Goal: Task Accomplishment & Management: Use online tool/utility

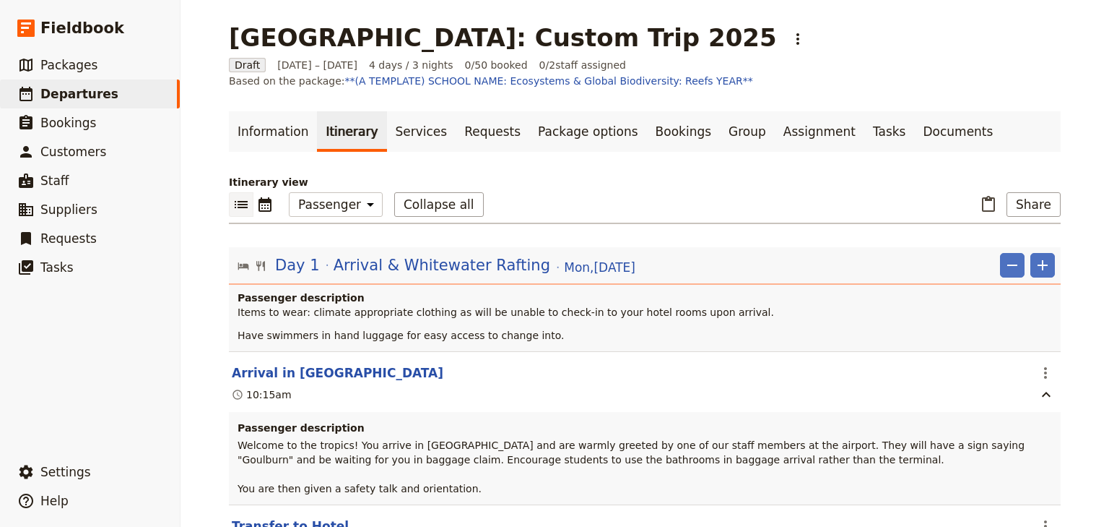
select select "PASSENGER"
click at [78, 69] on span "Packages" at bounding box center [68, 65] width 57 height 14
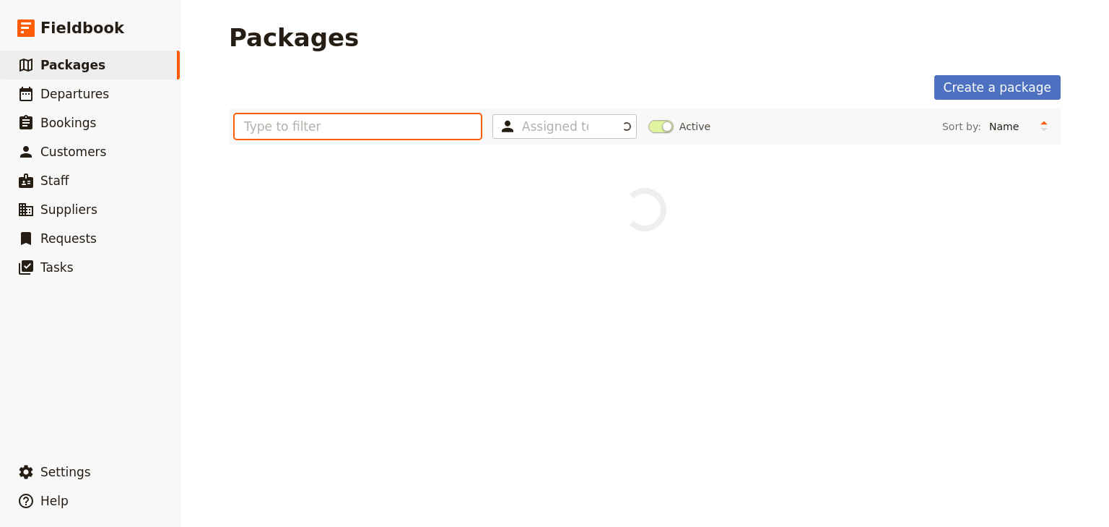
click at [286, 127] on input "text" at bounding box center [358, 126] width 246 height 25
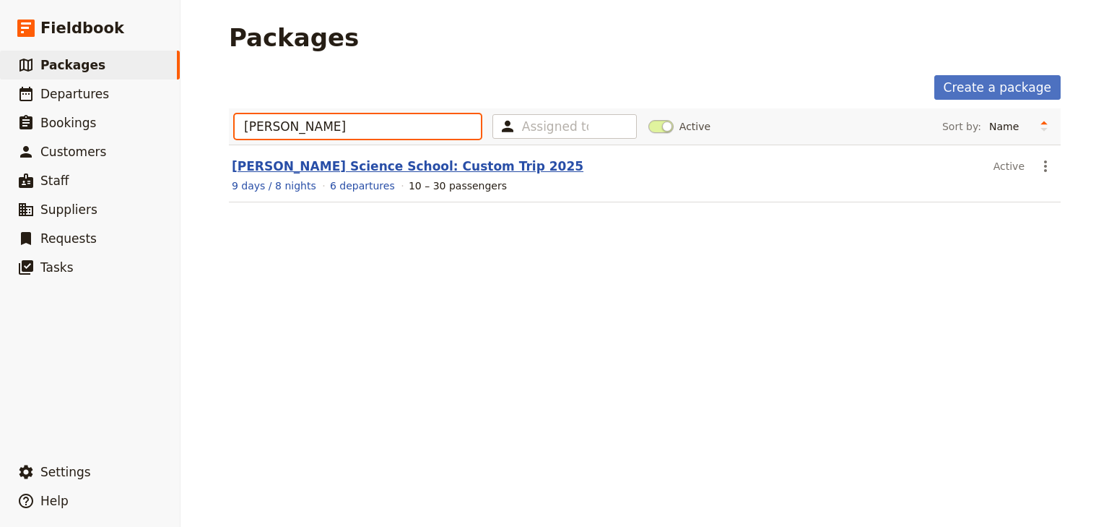
type input "[PERSON_NAME]"
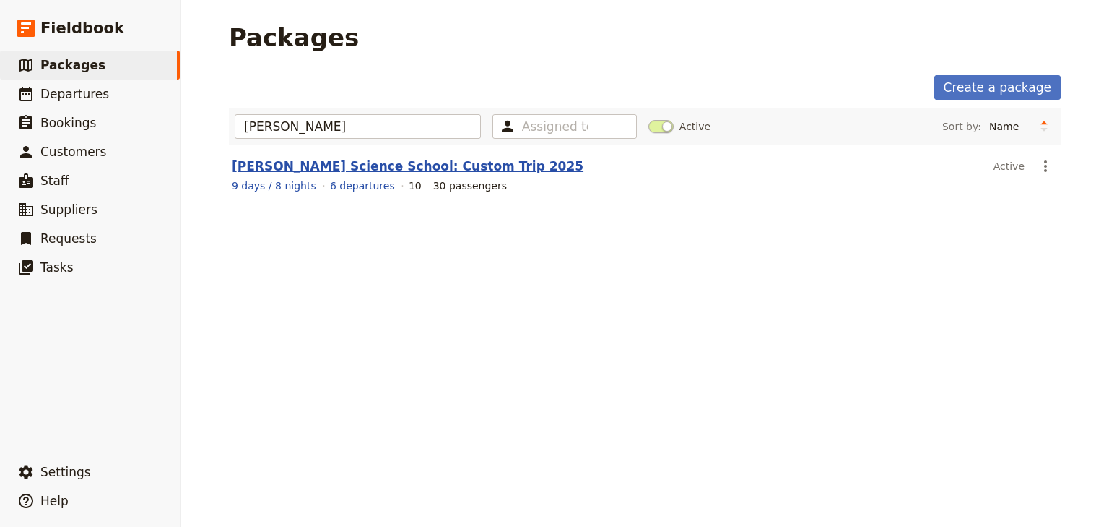
click at [370, 166] on link "[PERSON_NAME] Science School: Custom Trip 2025" at bounding box center [408, 166] width 352 height 14
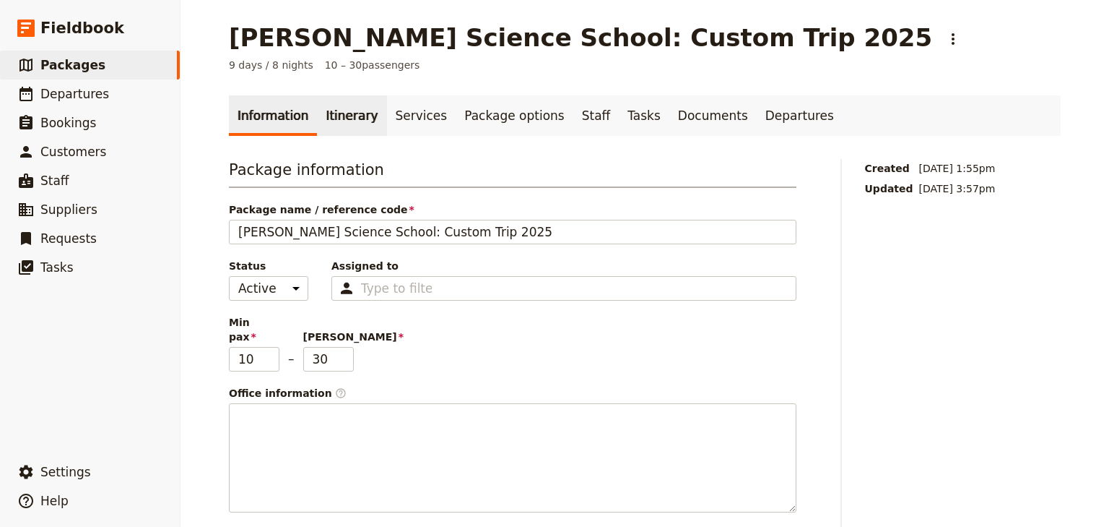
click at [339, 118] on link "Itinerary" at bounding box center [351, 115] width 69 height 40
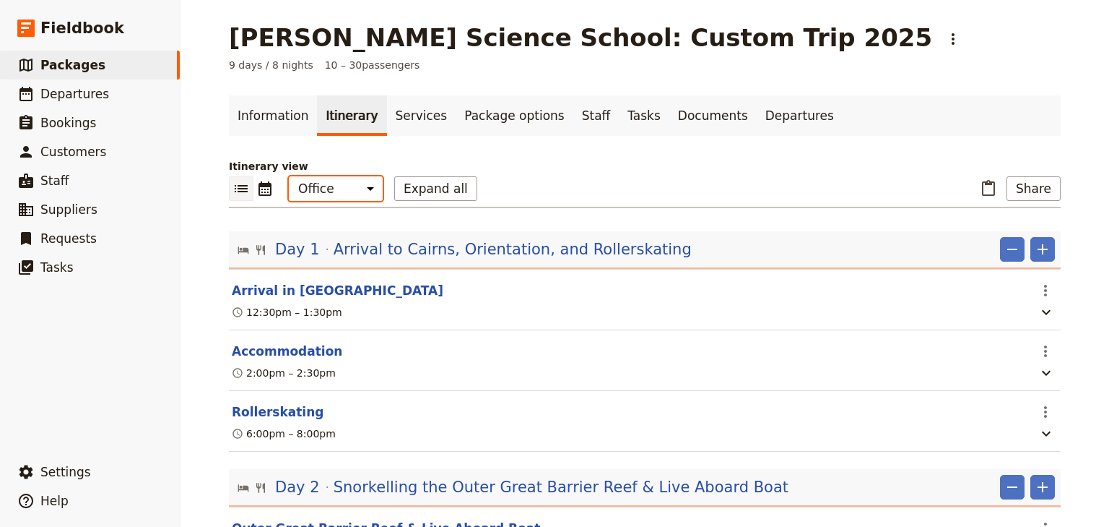
click at [335, 188] on select "Office Guide Passenger Sales" at bounding box center [336, 188] width 94 height 25
select select "MARKETING"
click at [289, 176] on select "Office Guide Passenger Sales" at bounding box center [336, 188] width 94 height 25
click at [267, 113] on link "Information" at bounding box center [273, 115] width 88 height 40
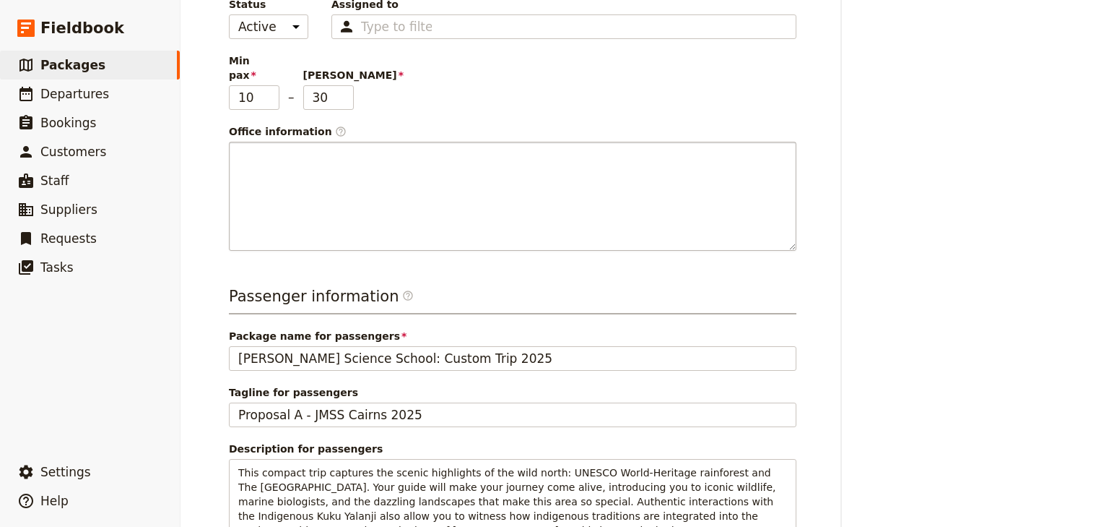
scroll to position [347, 0]
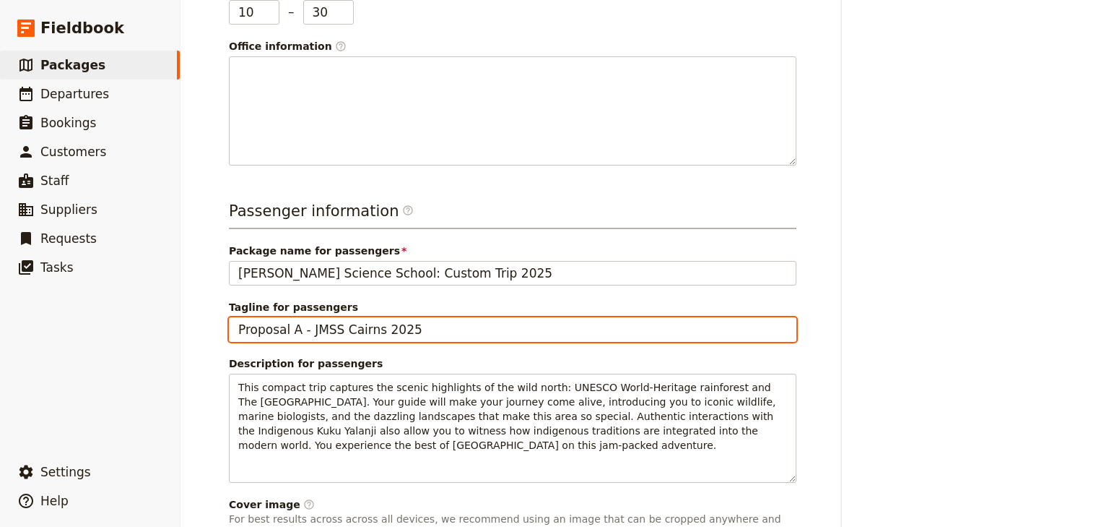
drag, startPoint x: 407, startPoint y: 311, endPoint x: 297, endPoint y: 312, distance: 109.8
click at [297, 317] on input "Proposal A - JMSS Cairns 2025" at bounding box center [513, 329] width 568 height 25
type input "Proposal A"
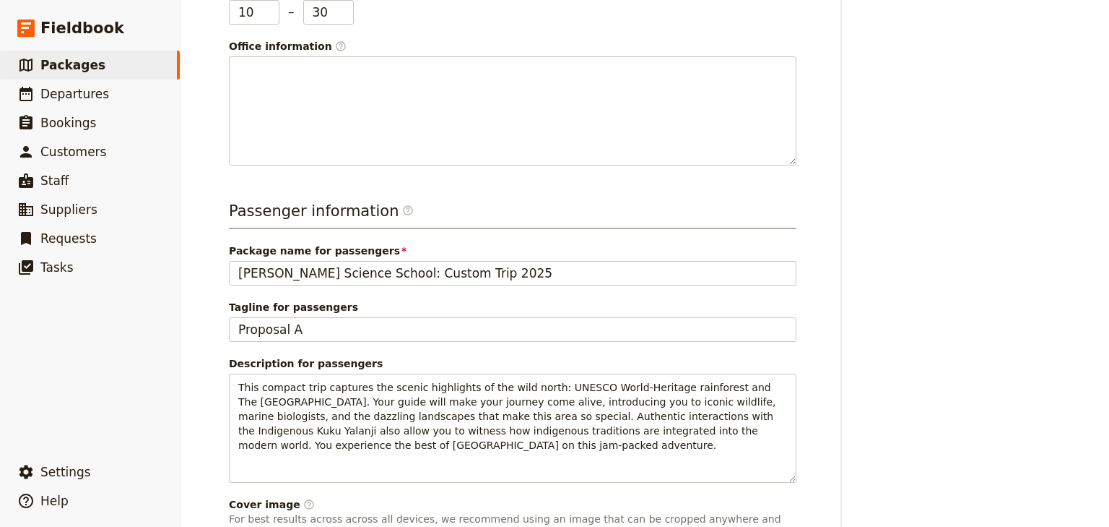
click at [890, 111] on div "Created [DATE] 1:55pm Updated [DATE] 3:57pm" at bounding box center [963, 304] width 196 height 985
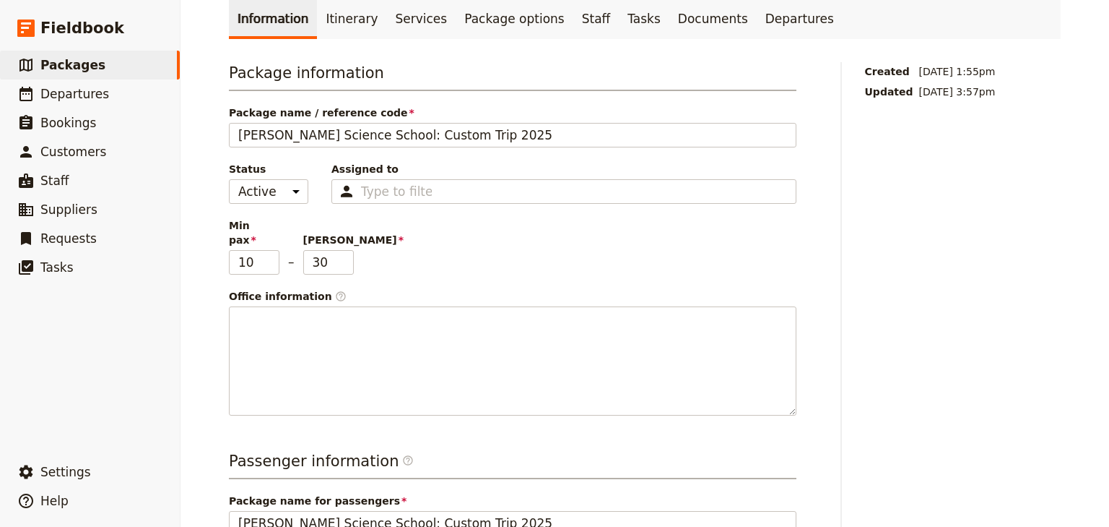
scroll to position [0, 0]
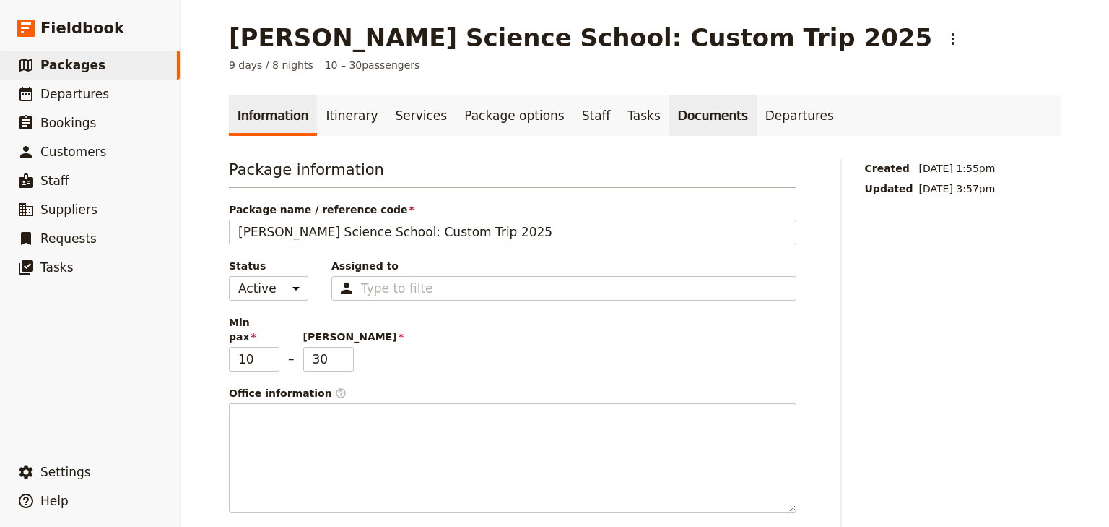
click at [670, 113] on link "Documents" at bounding box center [713, 115] width 87 height 40
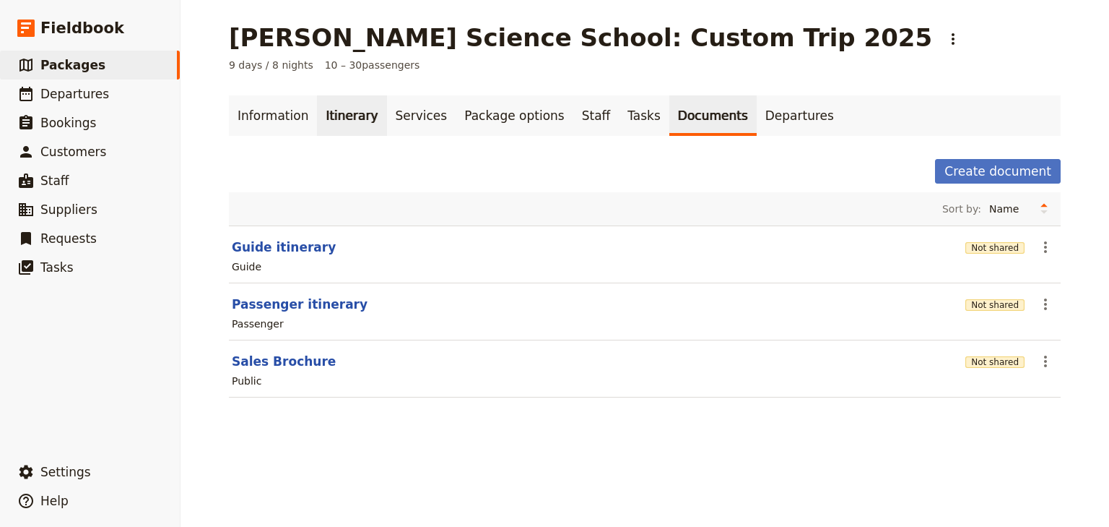
click at [332, 121] on link "Itinerary" at bounding box center [351, 115] width 69 height 40
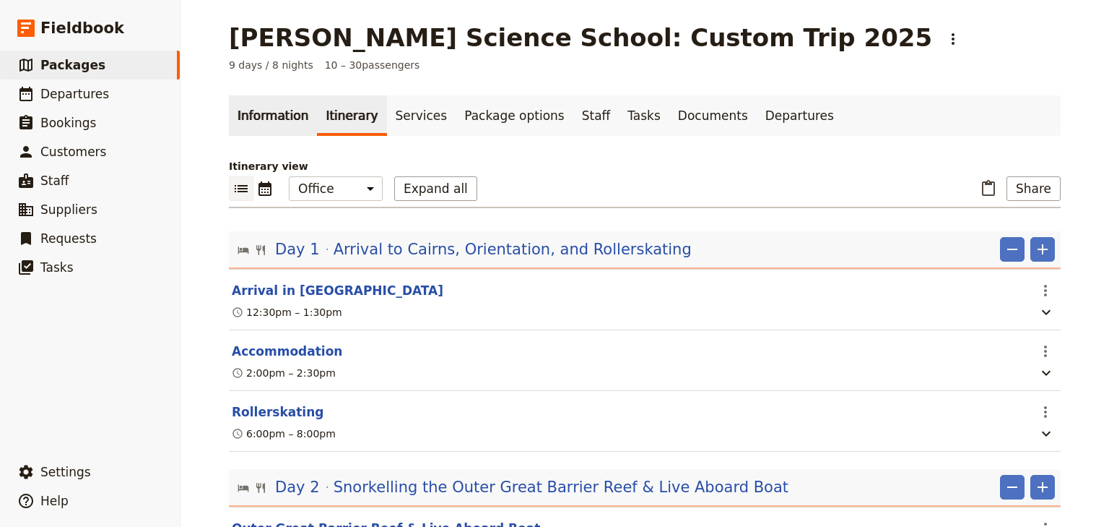
click at [266, 116] on link "Information" at bounding box center [273, 115] width 88 height 40
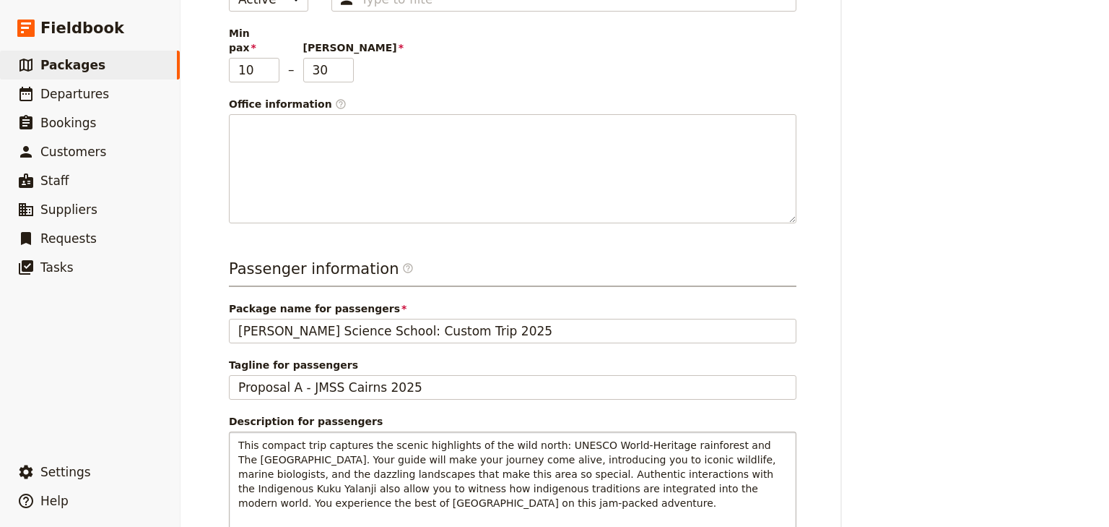
scroll to position [520, 0]
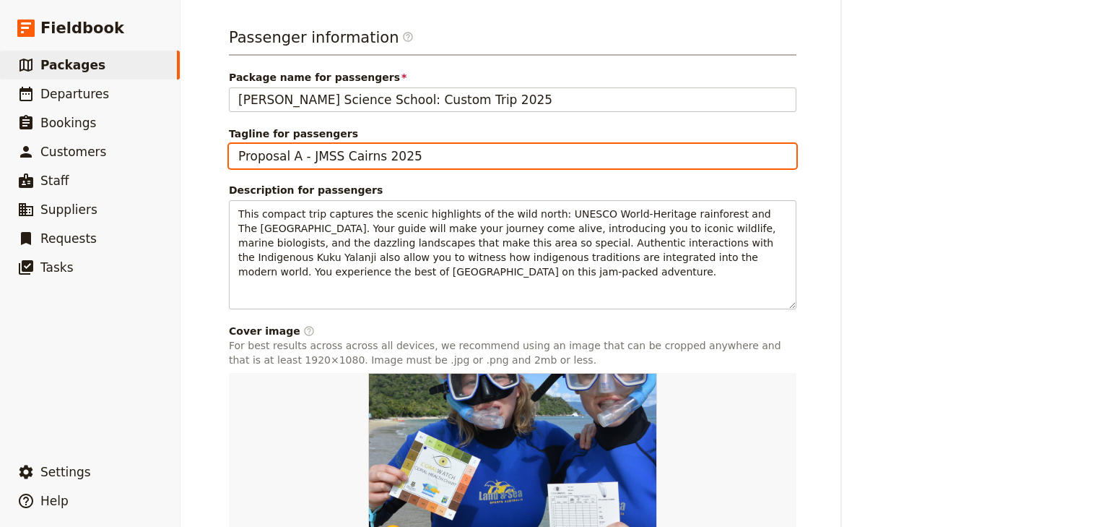
drag, startPoint x: 419, startPoint y: 139, endPoint x: 294, endPoint y: 137, distance: 125.0
click at [294, 144] on input "Proposal A - JMSS Cairns 2025" at bounding box center [513, 156] width 568 height 25
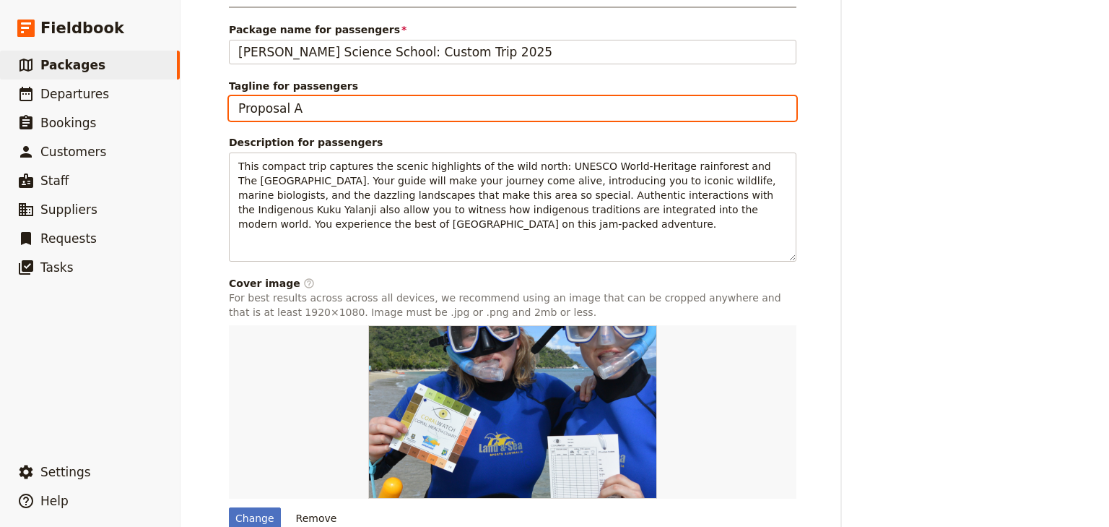
scroll to position [623, 0]
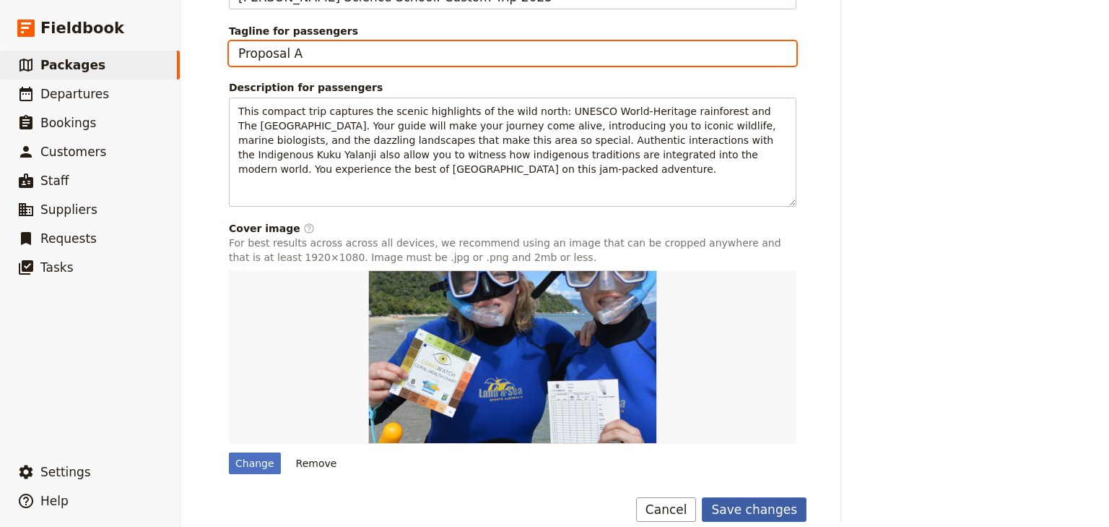
type input "Proposal A"
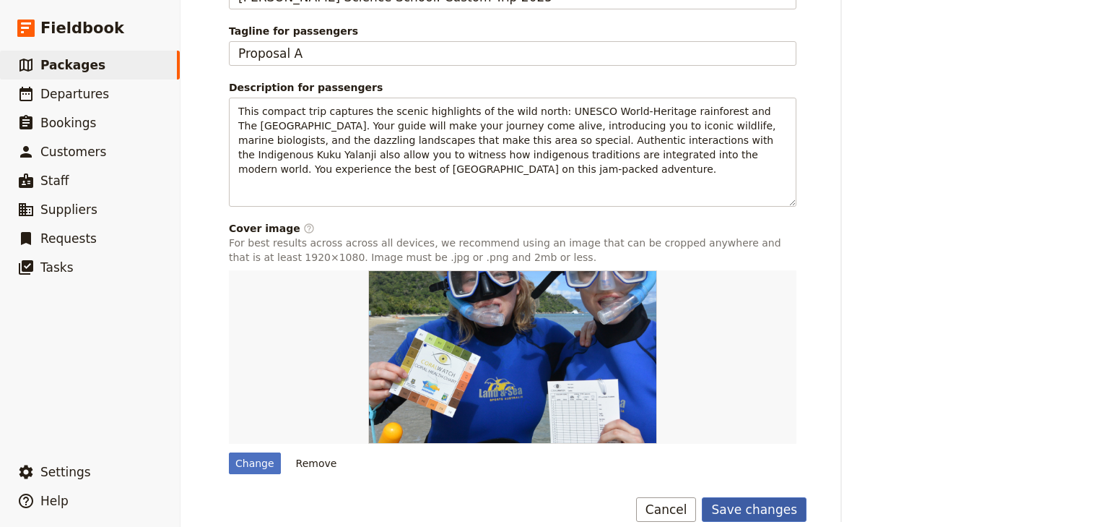
click at [751, 497] on button "Save changes" at bounding box center [754, 509] width 105 height 25
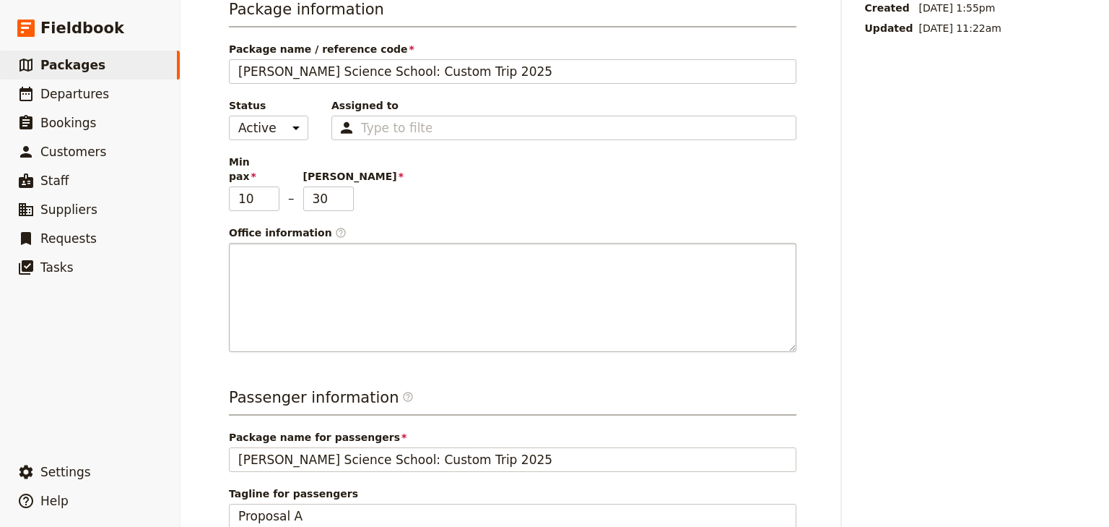
scroll to position [0, 0]
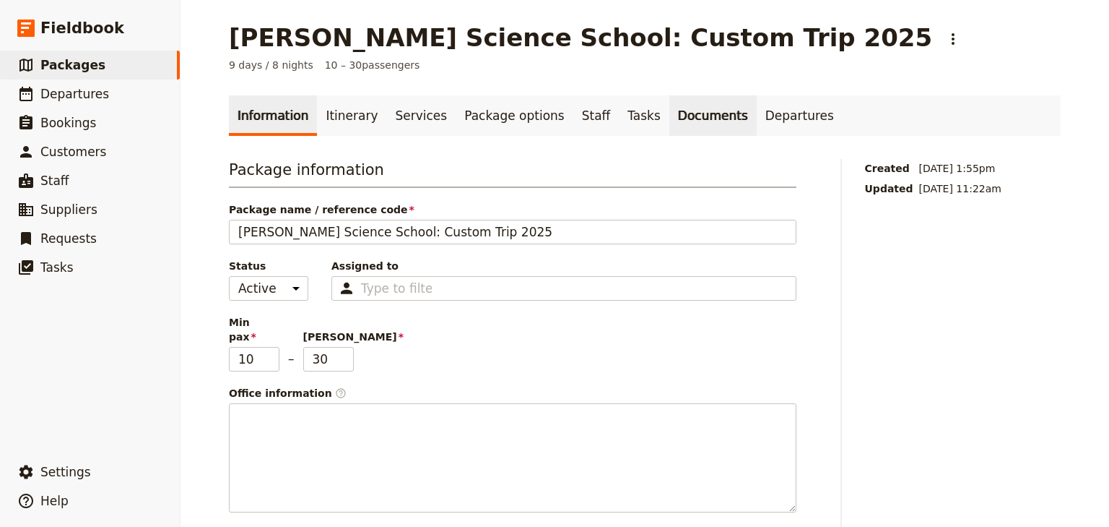
click at [670, 116] on link "Documents" at bounding box center [713, 115] width 87 height 40
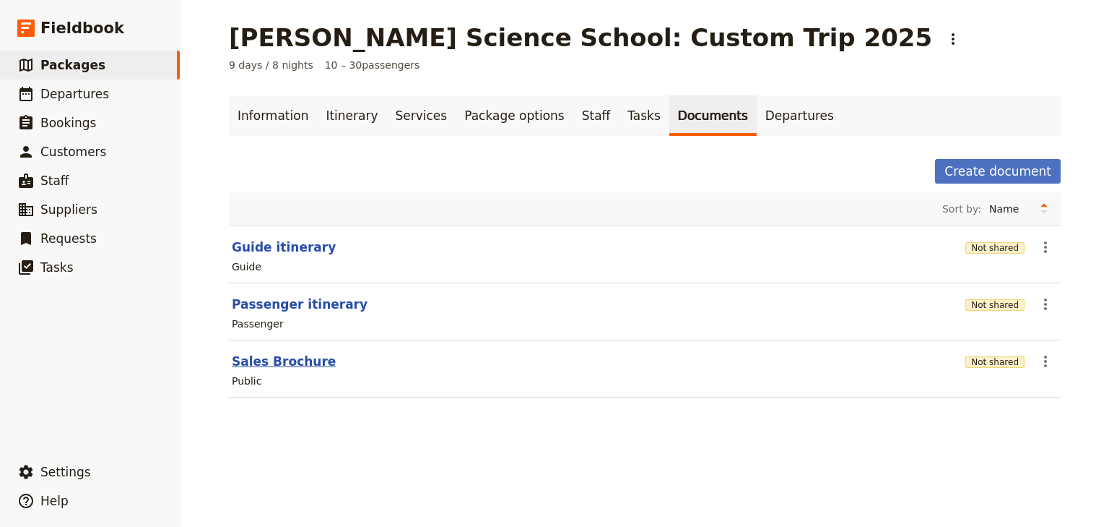
click at [287, 355] on button "Sales Brochure" at bounding box center [284, 360] width 104 height 17
select select "DEFAULT"
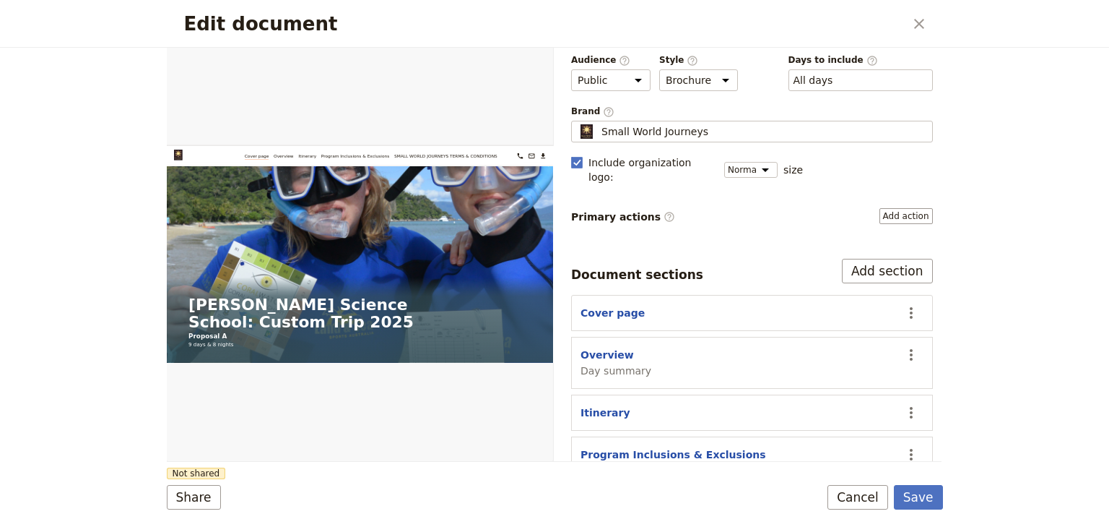
scroll to position [134, 0]
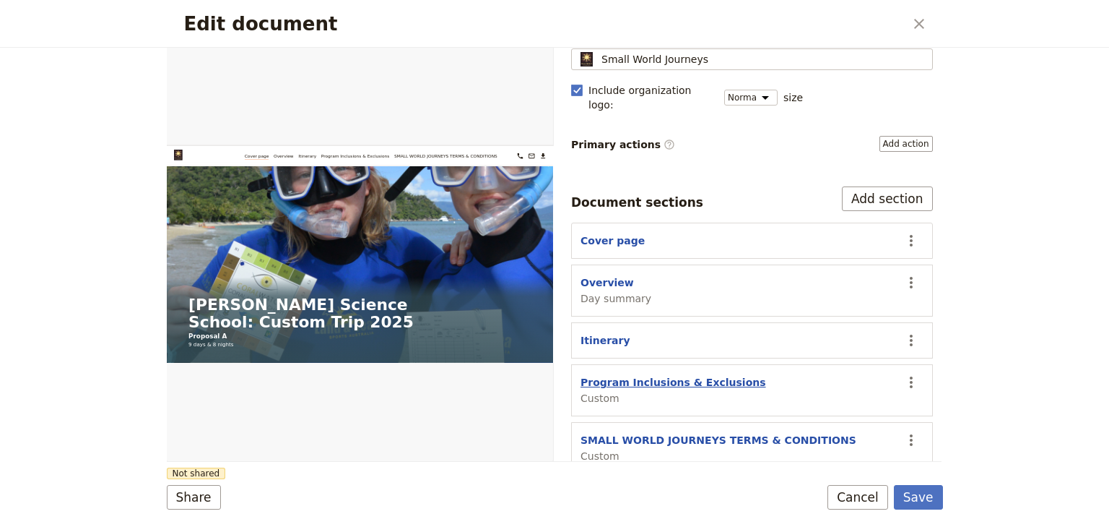
click at [634, 375] on button "Program Inclusions & Exclusions" at bounding box center [674, 382] width 186 height 14
select select "CUSTOM"
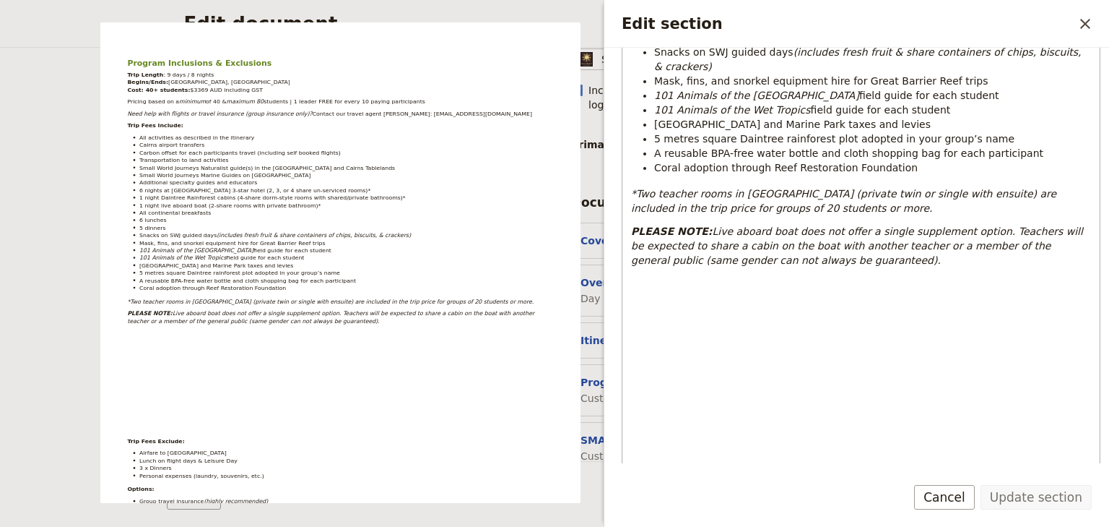
scroll to position [462, 0]
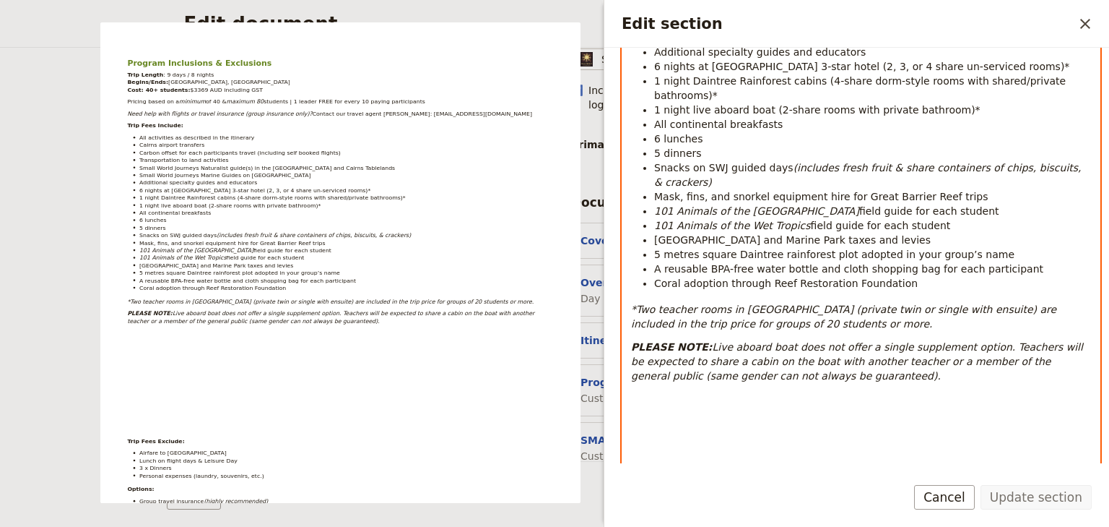
drag, startPoint x: 760, startPoint y: 266, endPoint x: 719, endPoint y: 264, distance: 40.5
click at [719, 303] on em "*Two teacher rooms in [GEOGRAPHIC_DATA] (private twin or single with ensuite) a…" at bounding box center [845, 316] width 429 height 26
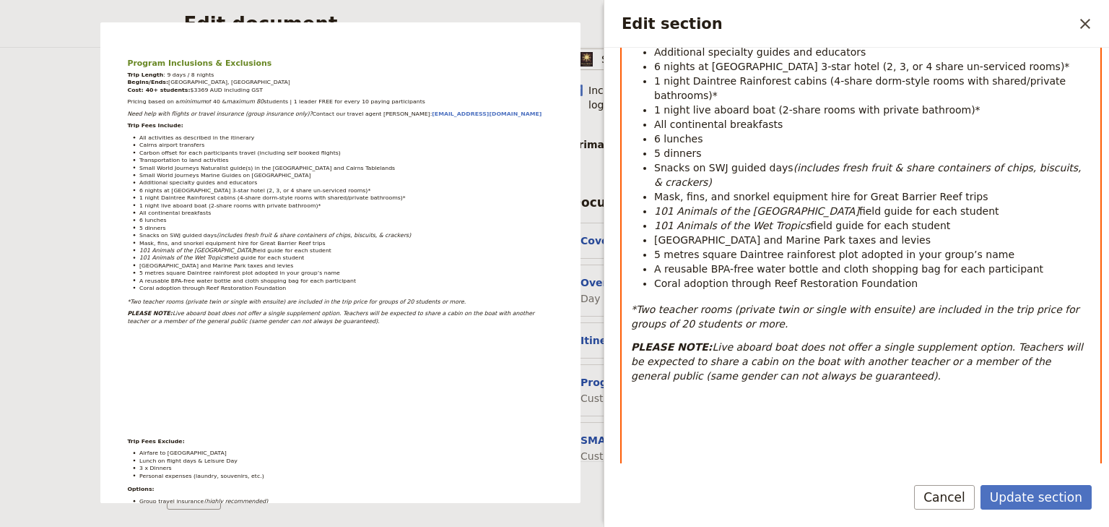
click at [746, 302] on p "*Two teacher rooms (private twin or single with ensuite) are included in the tr…" at bounding box center [861, 316] width 460 height 29
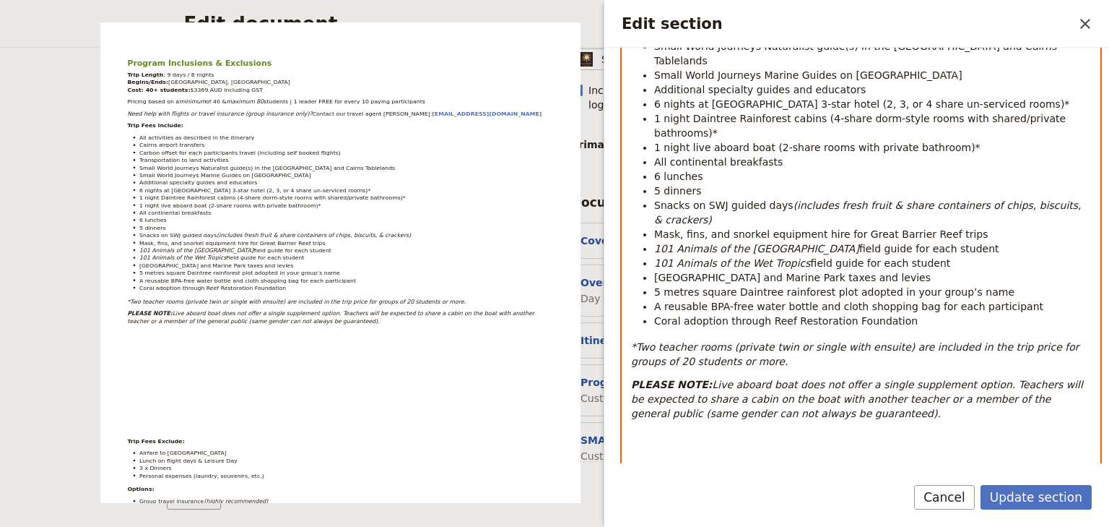
scroll to position [404, 0]
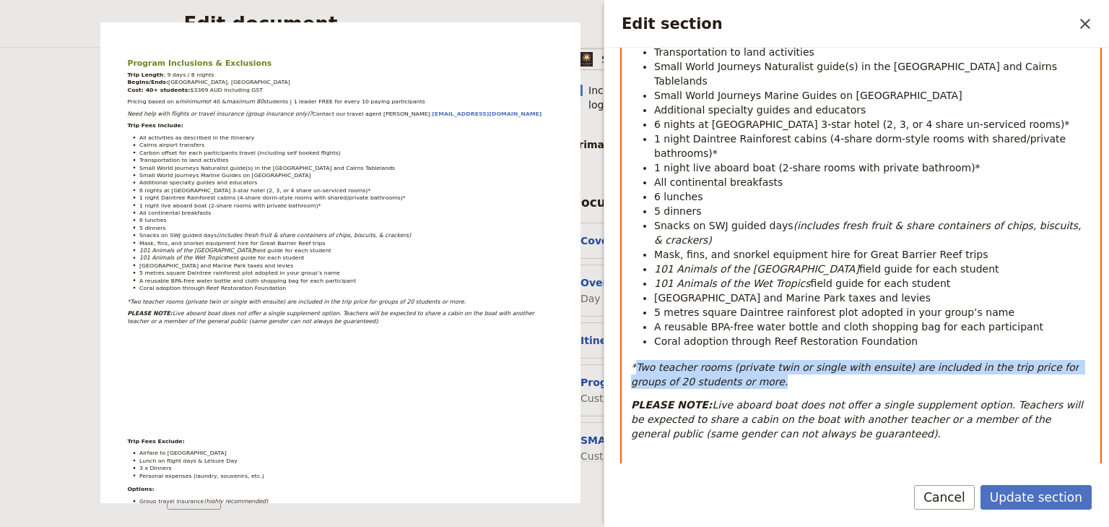
drag, startPoint x: 704, startPoint y: 339, endPoint x: 637, endPoint y: 324, distance: 68.0
click at [637, 361] on em "*Two teacher rooms (private twin or single with ensuite) are included in the tr…" at bounding box center [856, 374] width 451 height 26
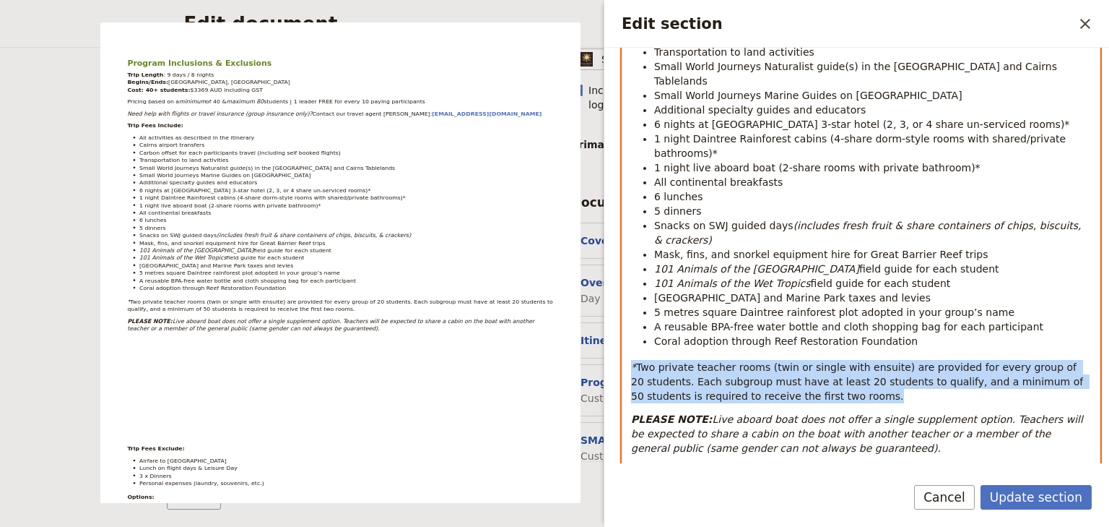
drag, startPoint x: 763, startPoint y: 357, endPoint x: 633, endPoint y: 326, distance: 133.7
click at [633, 360] on p "* Two private teacher rooms (twin or single with ensuite) are provided for ever…" at bounding box center [861, 381] width 460 height 43
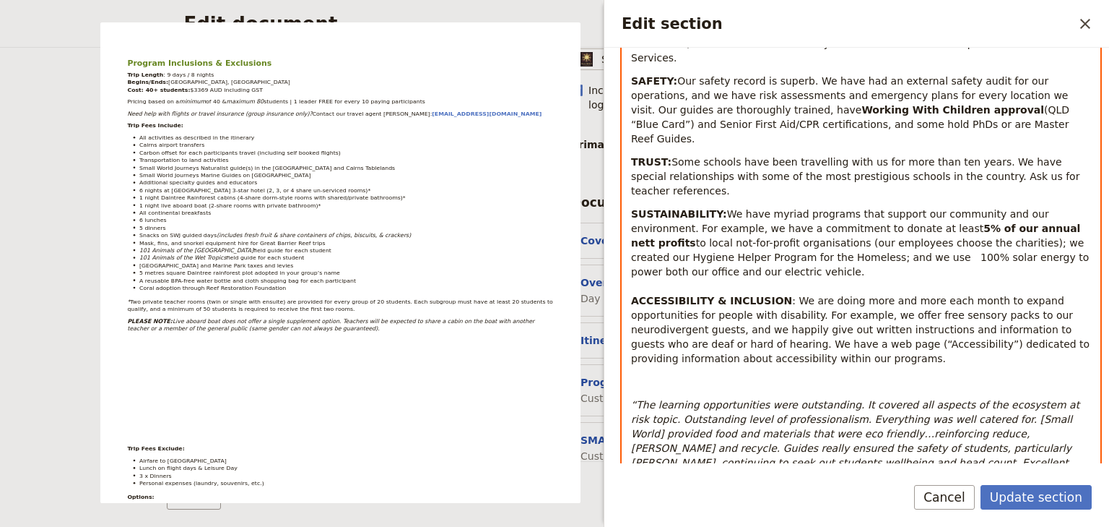
scroll to position [1991, 0]
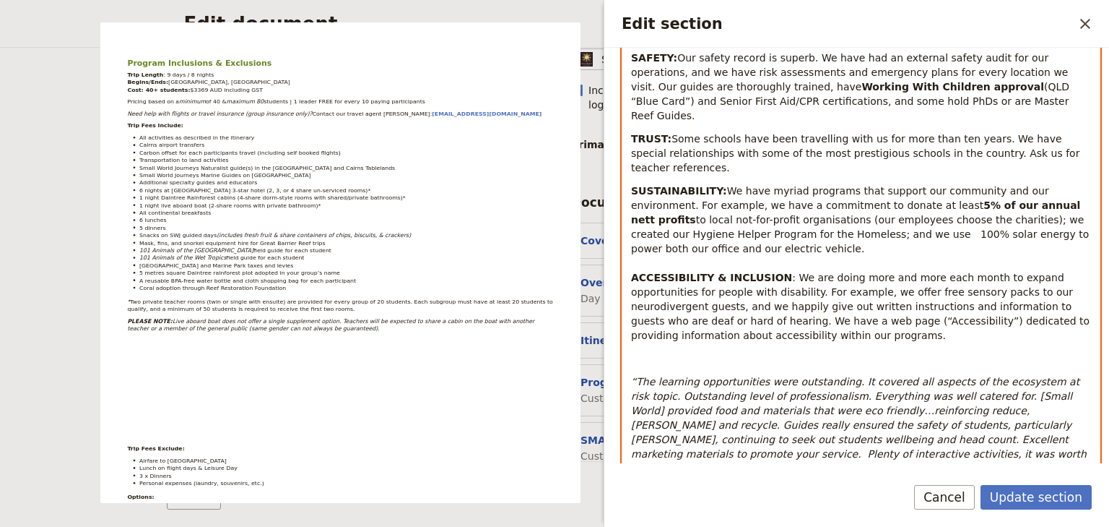
click at [731, 526] on icon "Format italic" at bounding box center [735, 535] width 12 height 12
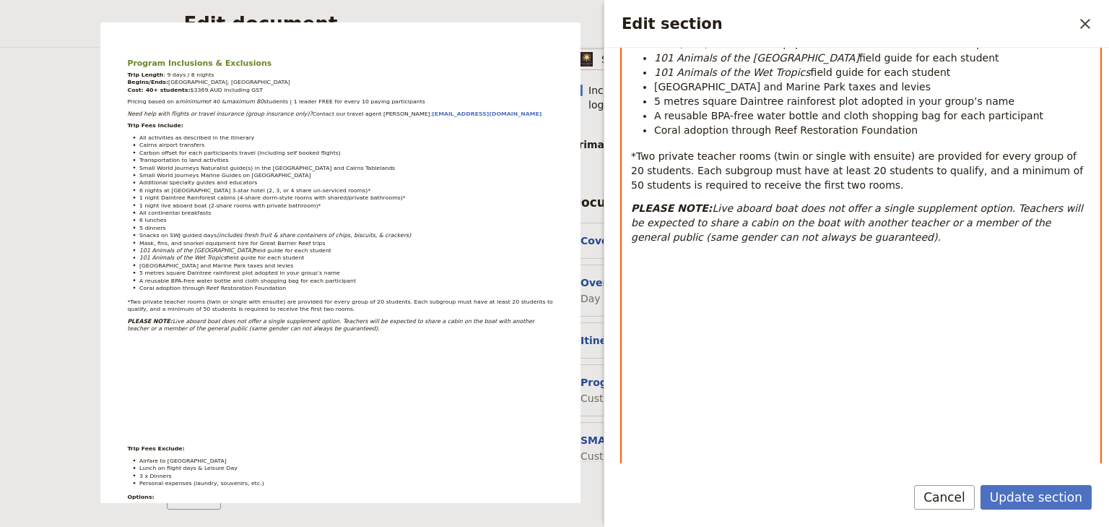
scroll to position [618, 0]
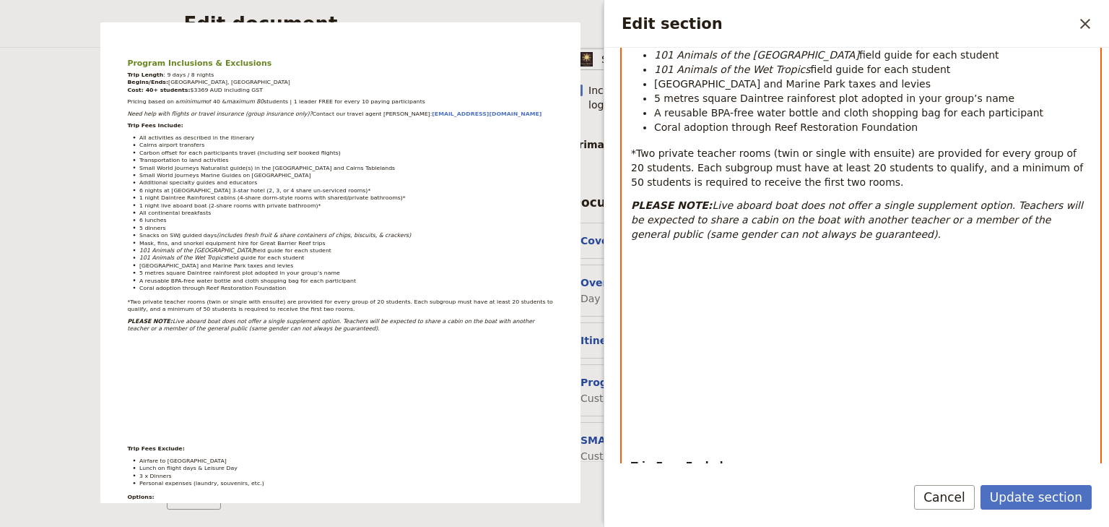
click at [811, 198] on p "PLEASE NOTE: Live aboard boat does not offer a single supplement option. Teache…" at bounding box center [861, 219] width 460 height 43
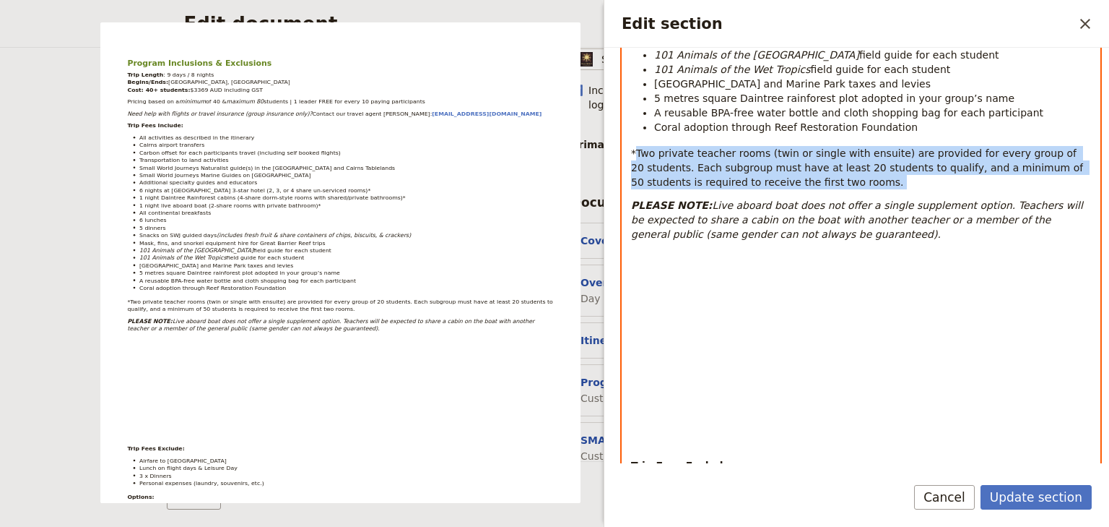
drag, startPoint x: 766, startPoint y: 138, endPoint x: 636, endPoint y: 107, distance: 133.0
click at [636, 146] on p "*Two private teacher rooms (twin or single with ensuite) are provided for every…" at bounding box center [861, 167] width 460 height 43
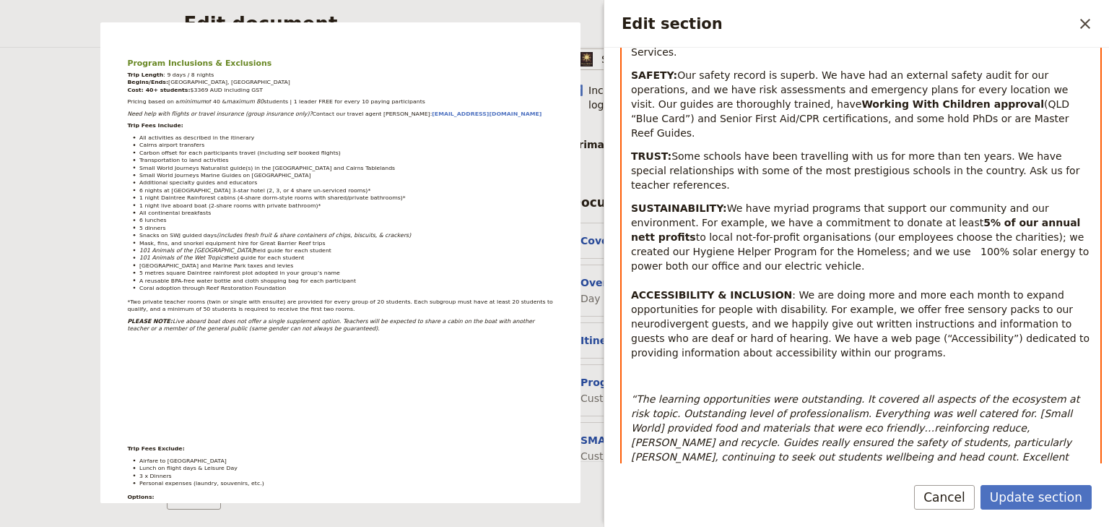
scroll to position [1991, 0]
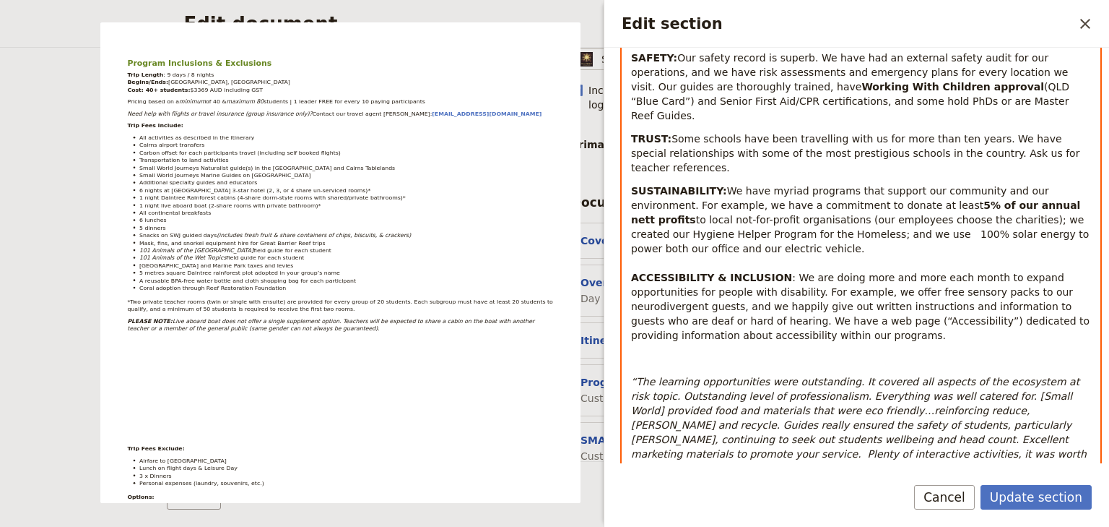
click at [731, 526] on icon "Format italic" at bounding box center [735, 535] width 12 height 12
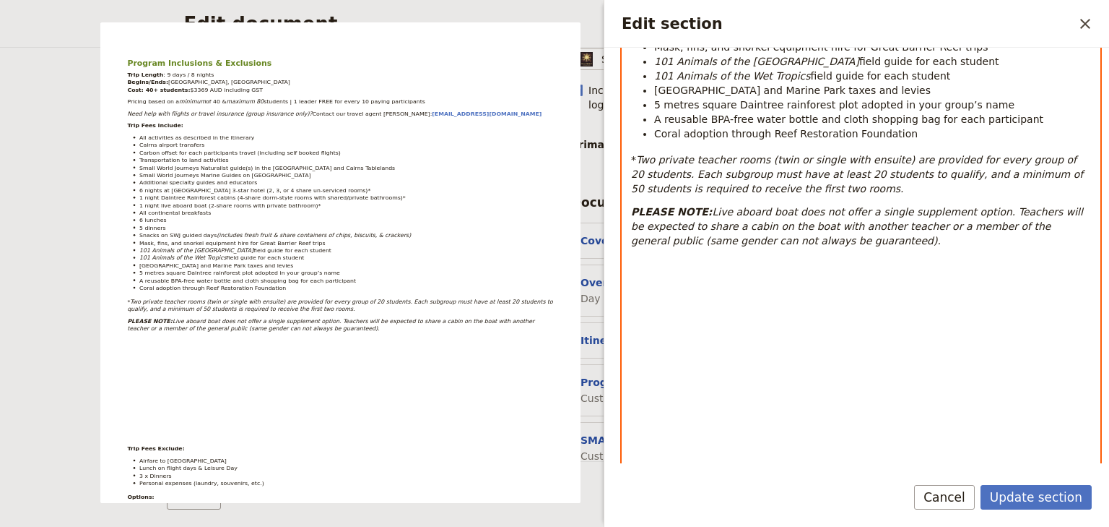
scroll to position [537, 0]
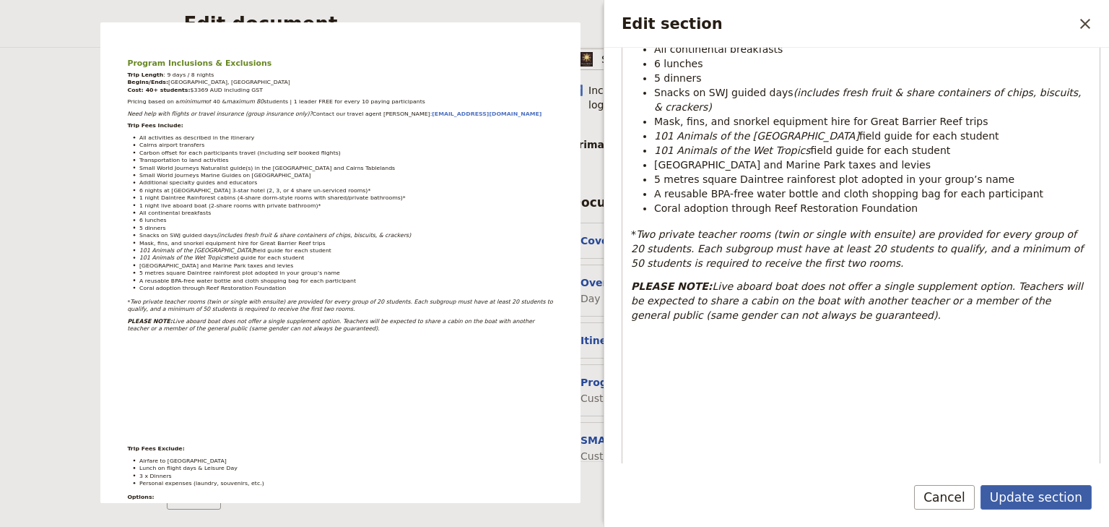
click at [1019, 498] on button "Update section" at bounding box center [1036, 497] width 111 height 25
